Goal: Information Seeking & Learning: Learn about a topic

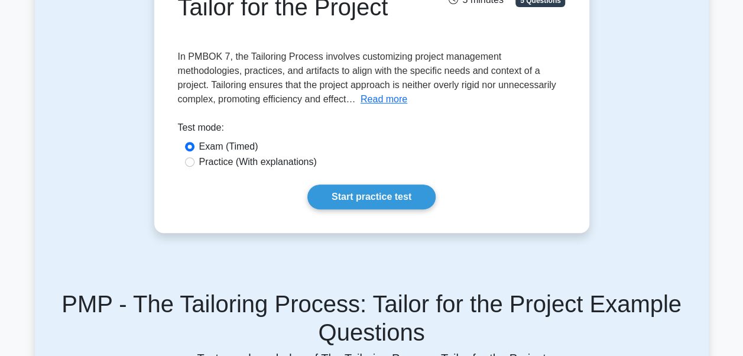
scroll to position [118, 0]
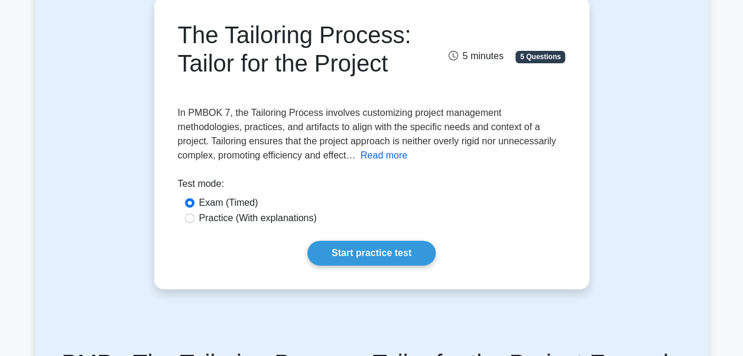
click at [361, 158] on button "Read more" at bounding box center [384, 155] width 47 height 14
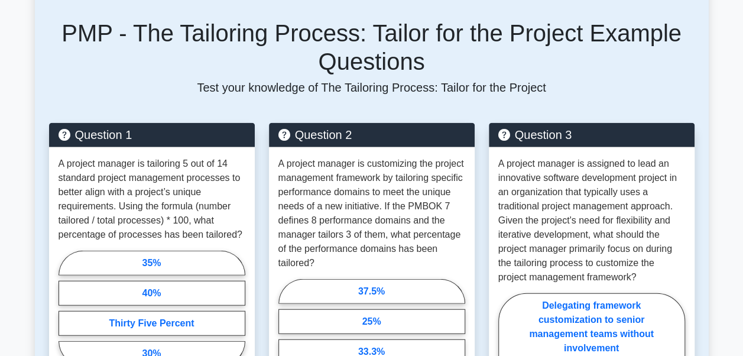
scroll to position [1123, 0]
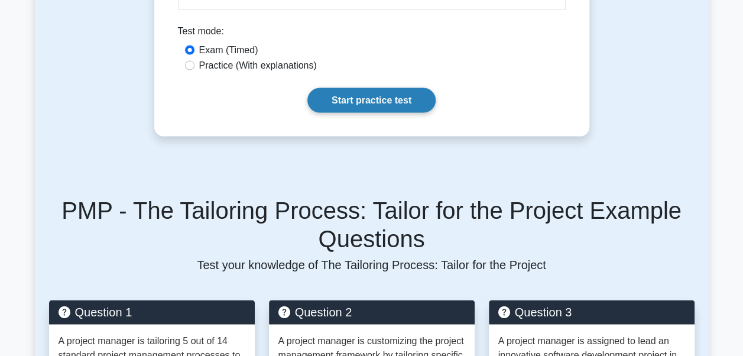
click at [362, 95] on link "Start practice test" at bounding box center [371, 100] width 128 height 25
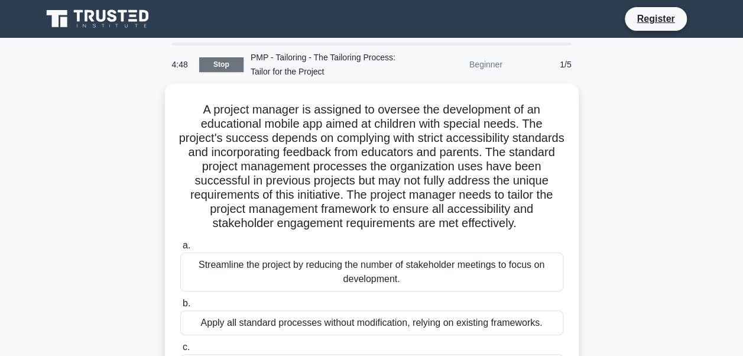
click at [211, 60] on link "Stop" at bounding box center [221, 64] width 44 height 15
